Goal: Information Seeking & Learning: Learn about a topic

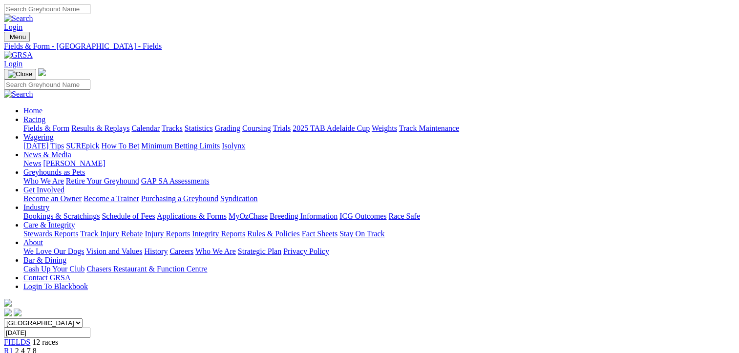
click at [37, 347] on span "2 4 7 8" at bounding box center [25, 351] width 21 height 8
click at [13, 352] on span "R2" at bounding box center [8, 359] width 9 height 8
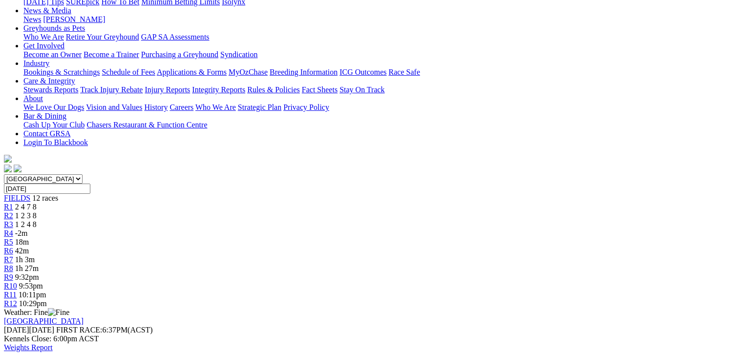
scroll to position [195, 0]
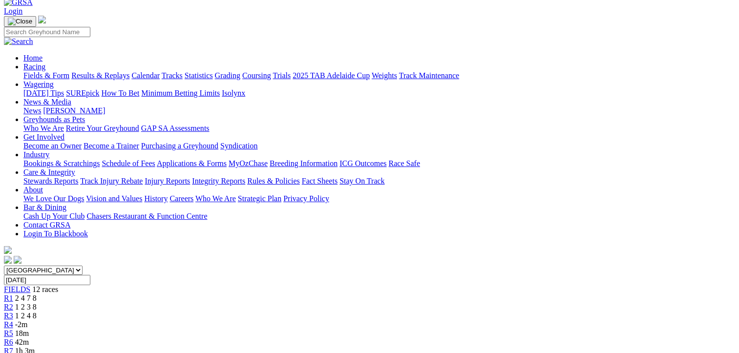
scroll to position [0, 0]
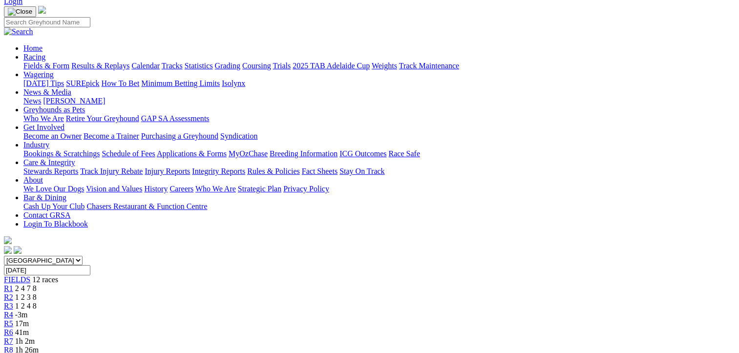
scroll to position [49, 0]
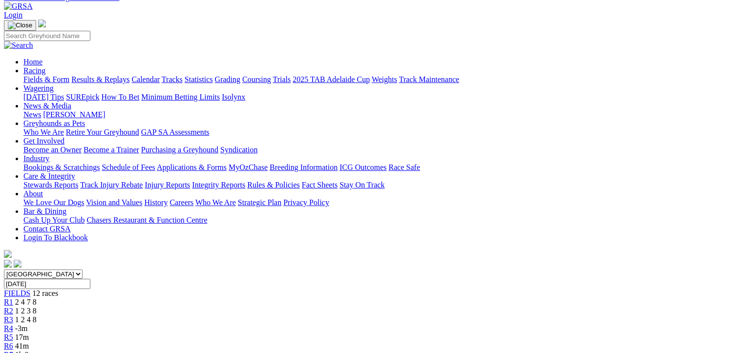
click at [13, 324] on span "R4" at bounding box center [8, 328] width 9 height 8
